Goal: Task Accomplishment & Management: Manage account settings

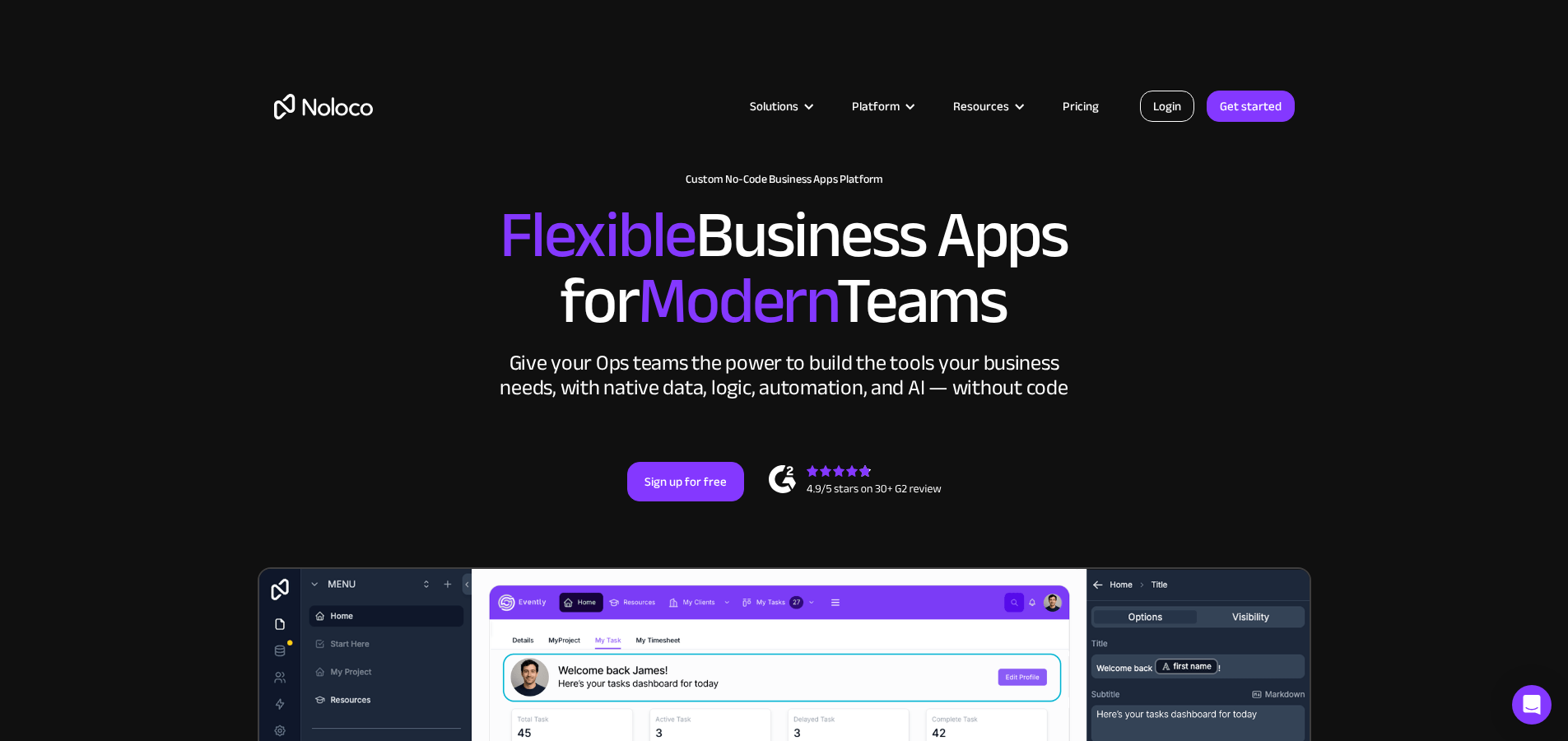
click at [1172, 102] on link "Login" at bounding box center [1167, 106] width 55 height 31
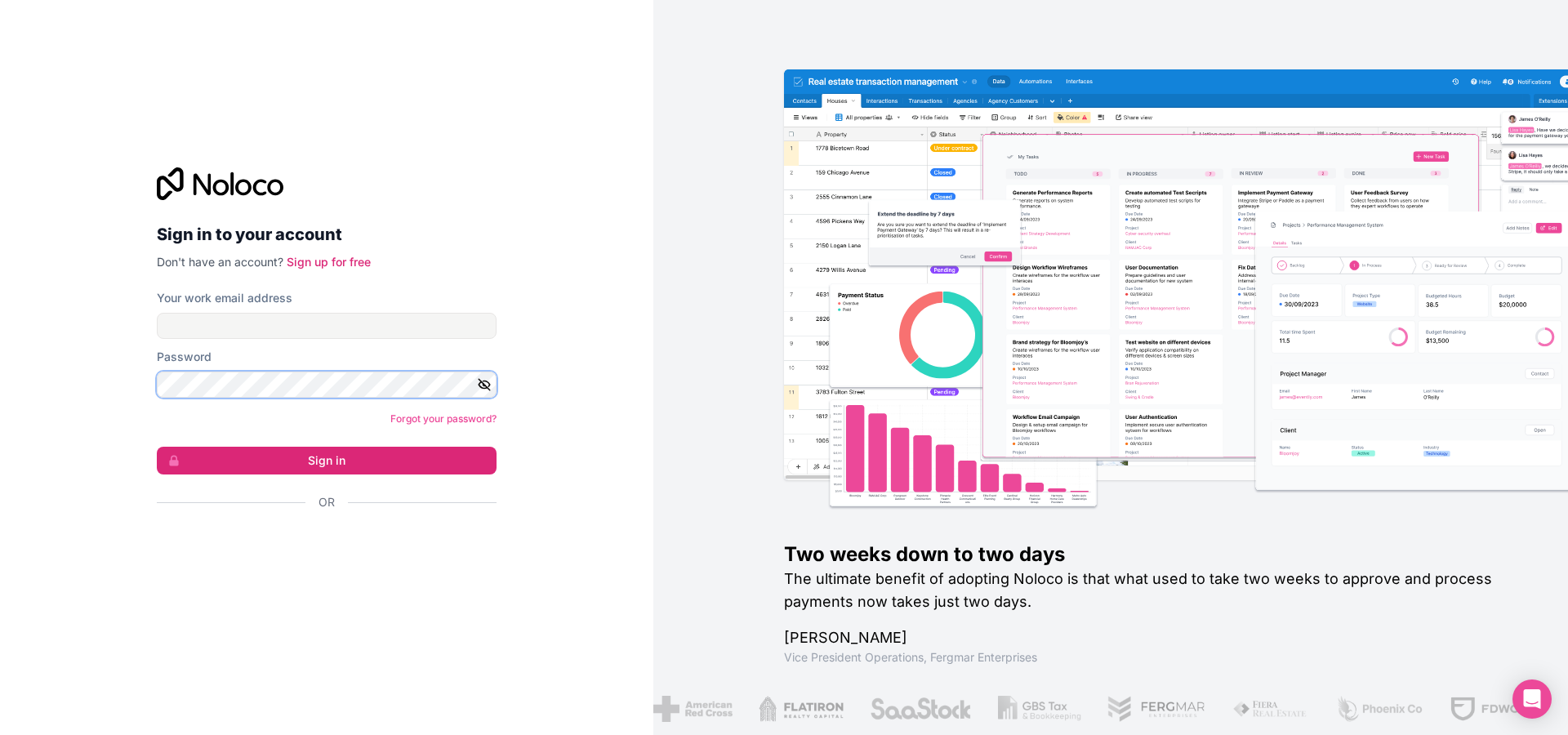
type input "[EMAIL_ADDRESS][DOMAIN_NAME]"
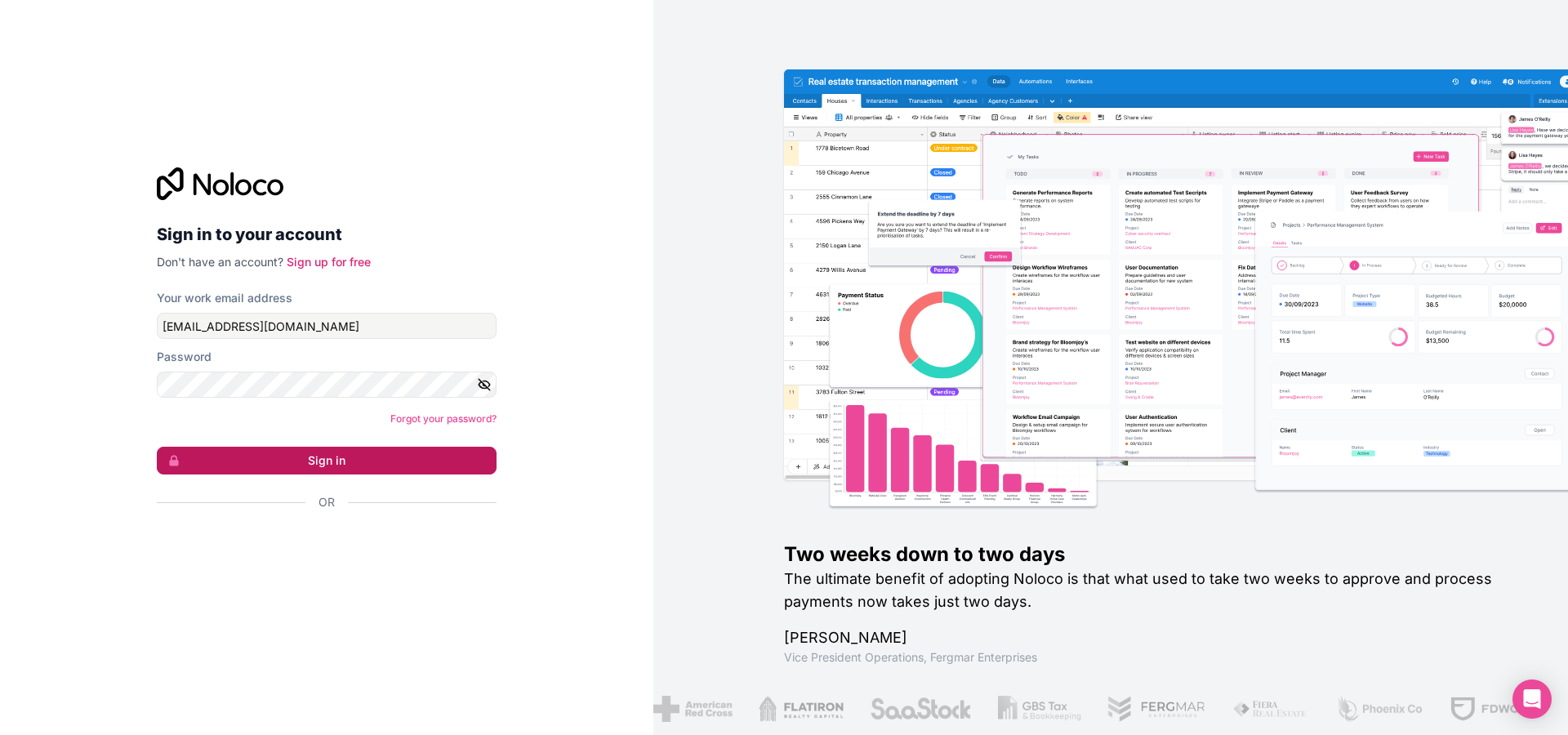
click at [285, 454] on button "Sign in" at bounding box center [327, 460] width 340 height 28
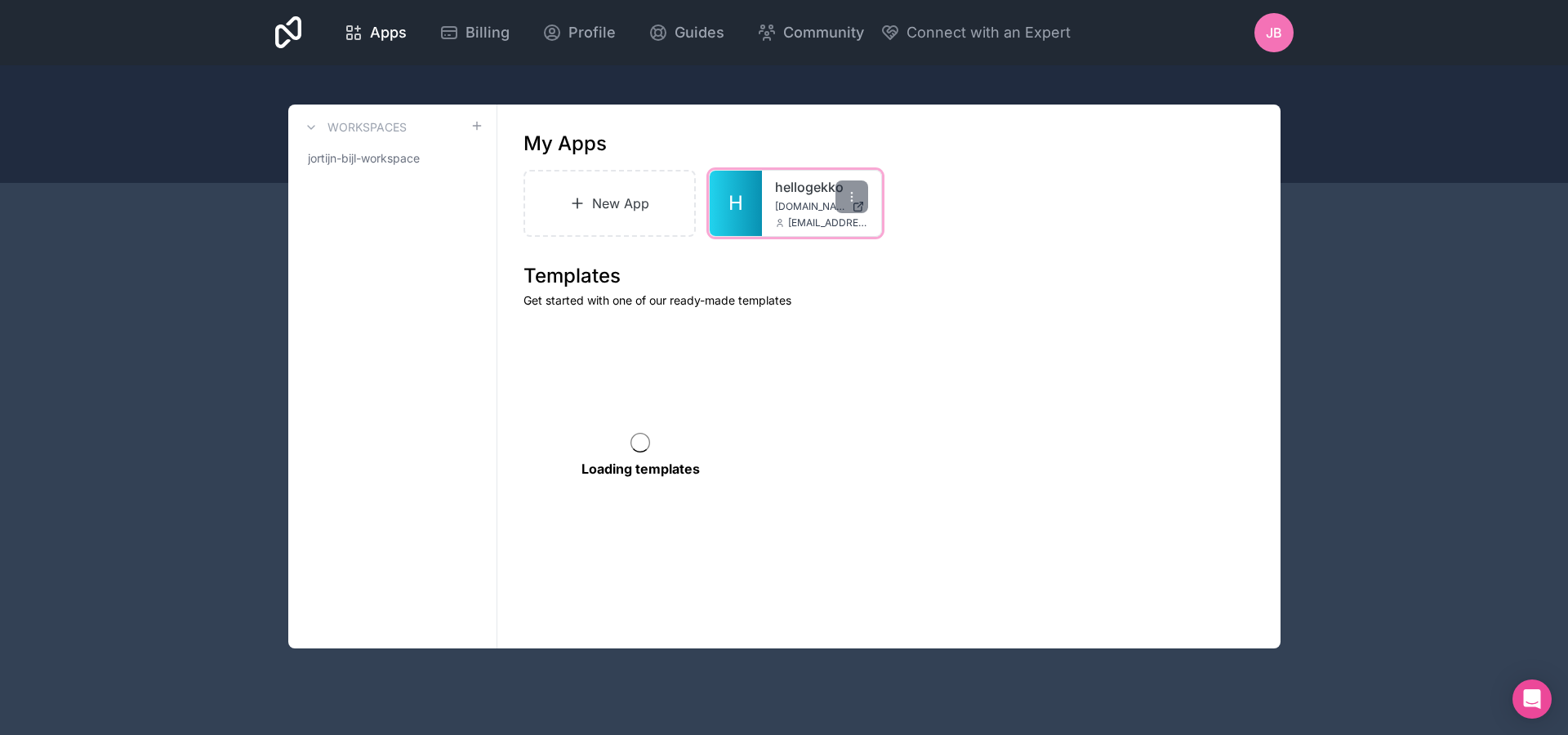
click at [808, 204] on span "[DOMAIN_NAME]" at bounding box center [810, 206] width 70 height 13
